Goal: Navigation & Orientation: Find specific page/section

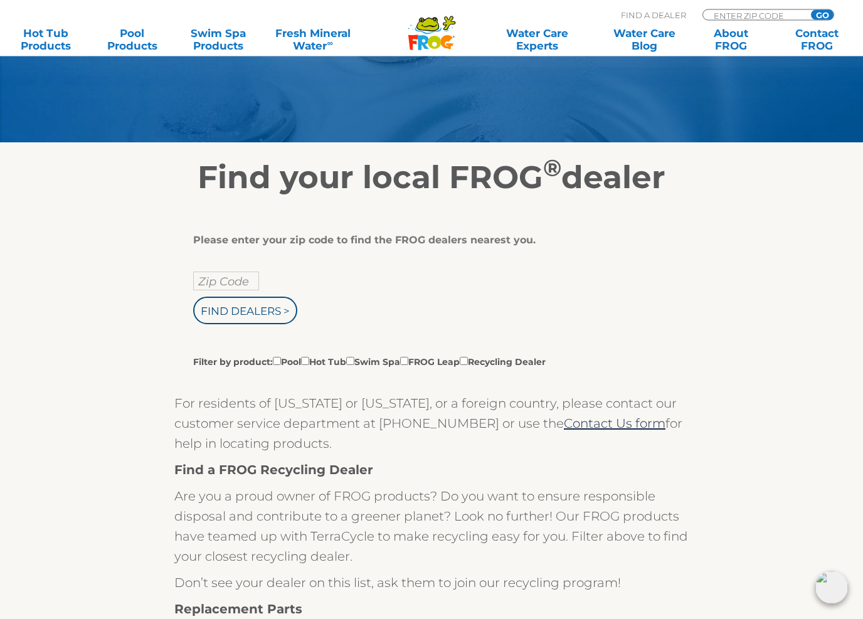
scroll to position [112, 0]
click at [309, 362] on input "Filter by product: Pool Hot Tub Swim Spa FROG Leap Recycling Dealer" at bounding box center [305, 361] width 8 height 8
checkbox input "true"
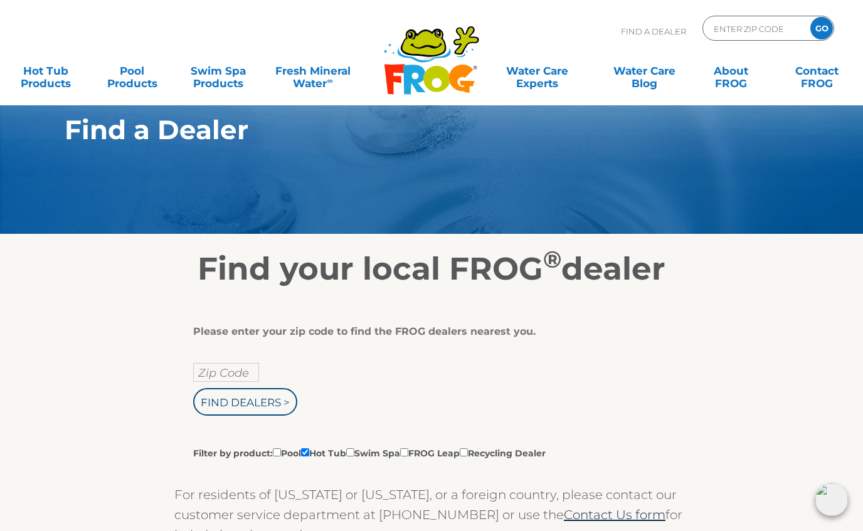
scroll to position [11, 0]
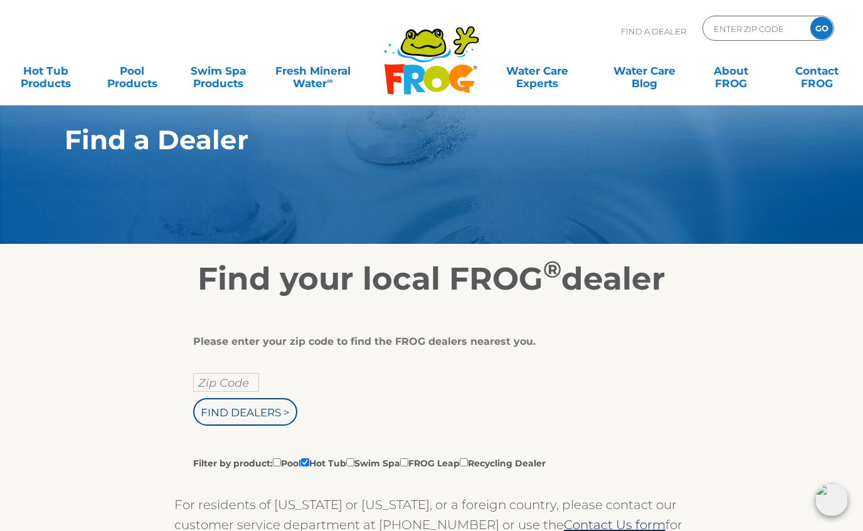
click at [235, 384] on input "Zip Code" at bounding box center [226, 382] width 66 height 19
type input "Zip Code"
click at [238, 386] on input "text" at bounding box center [226, 382] width 66 height 19
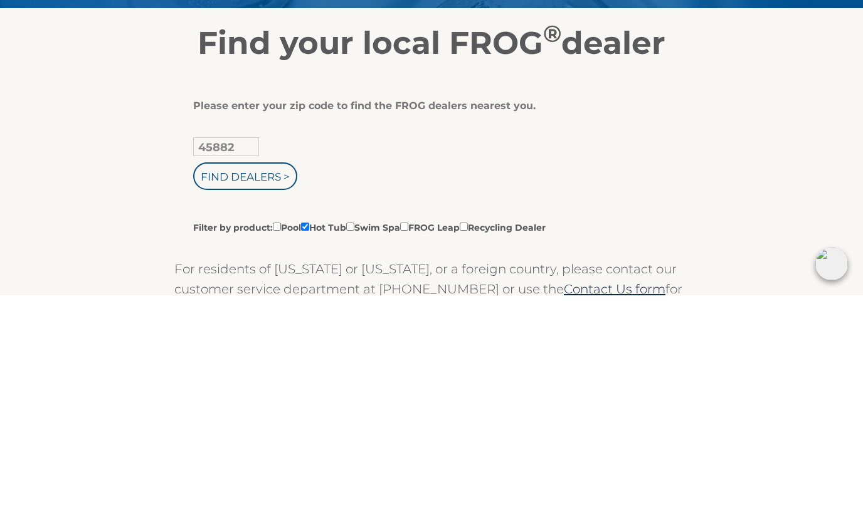
type input "45882"
click at [261, 398] on input "Find Dealers >" at bounding box center [245, 412] width 104 height 28
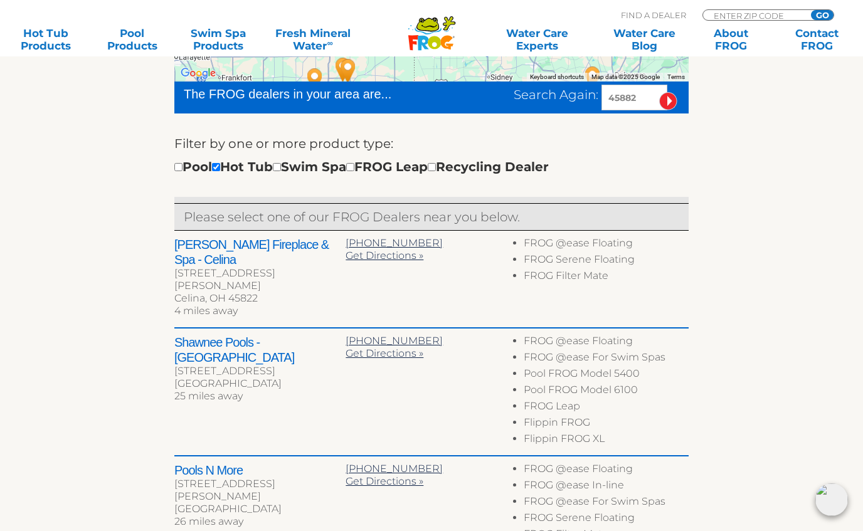
scroll to position [367, 0]
click at [285, 248] on h2 "[PERSON_NAME] Fireplace & Spa - Celina" at bounding box center [259, 253] width 171 height 30
click at [206, 268] on div "[STREET_ADDRESS][PERSON_NAME]" at bounding box center [259, 280] width 171 height 25
click at [206, 251] on h2 "[PERSON_NAME] Fireplace & Spa - Celina" at bounding box center [259, 253] width 171 height 30
click at [208, 268] on div "[STREET_ADDRESS][PERSON_NAME]" at bounding box center [259, 280] width 171 height 25
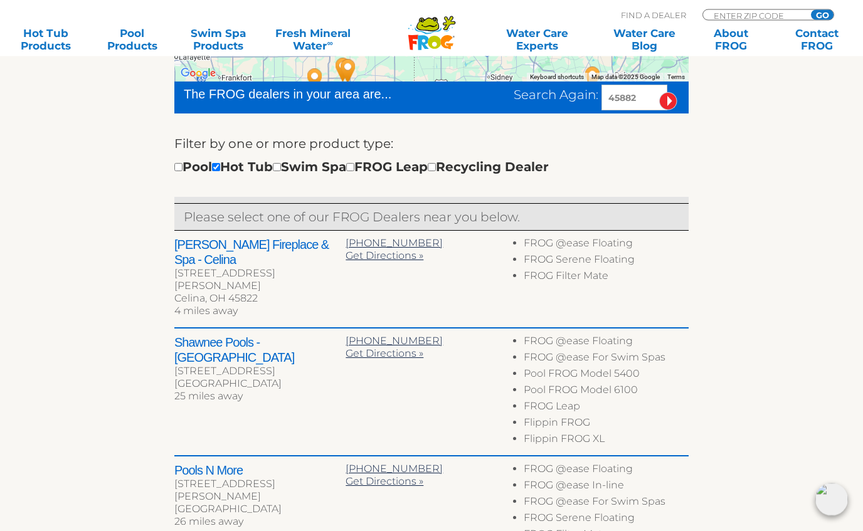
click at [221, 293] on div "Celina, OH 45822" at bounding box center [259, 299] width 171 height 13
